Goal: Task Accomplishment & Management: Manage account settings

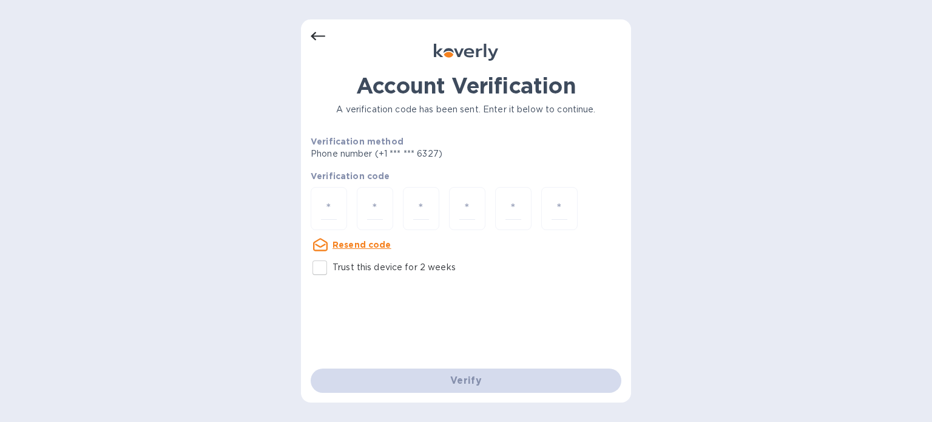
click at [343, 244] on u "Resend code" at bounding box center [361, 245] width 59 height 10
